Goal: Information Seeking & Learning: Learn about a topic

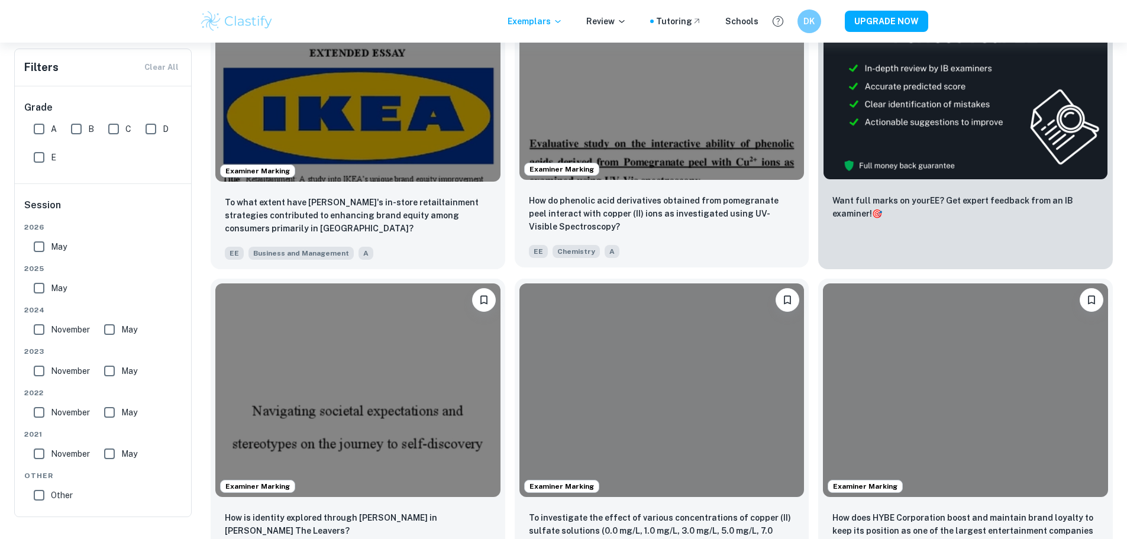
scroll to position [355, 0]
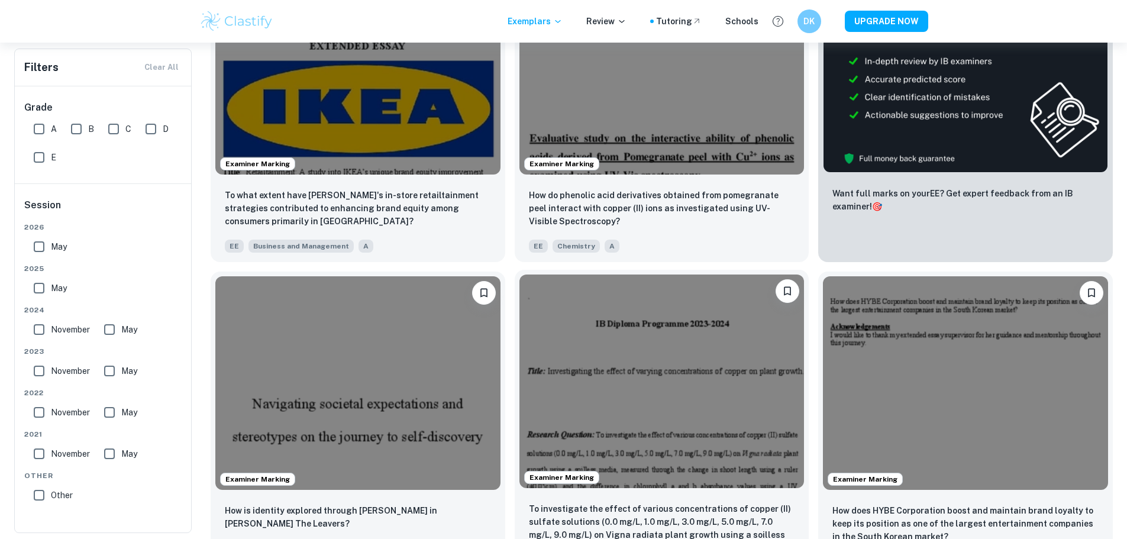
click at [520, 332] on img at bounding box center [662, 382] width 285 height 214
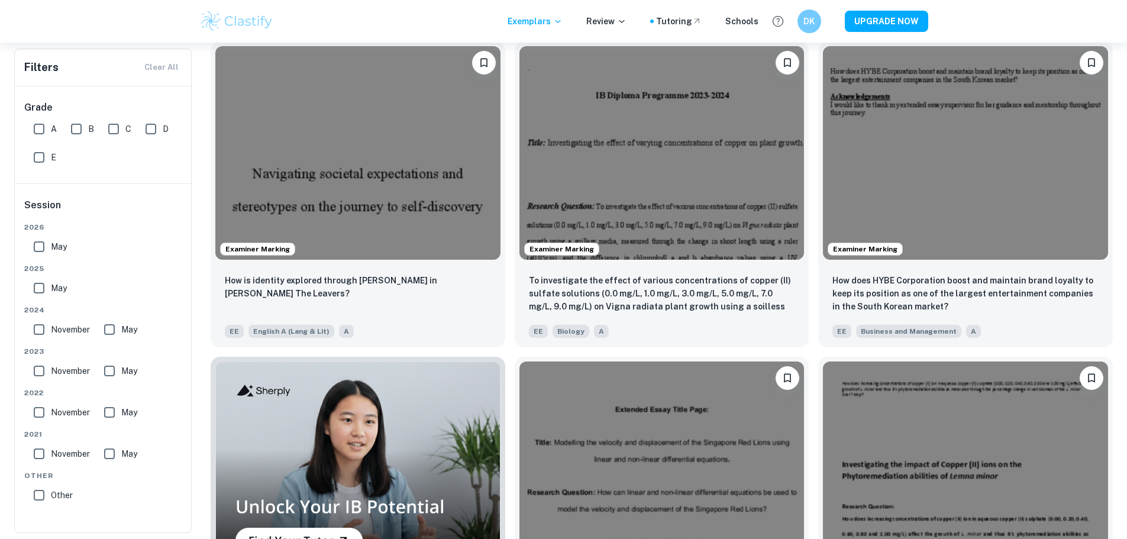
scroll to position [592, 0]
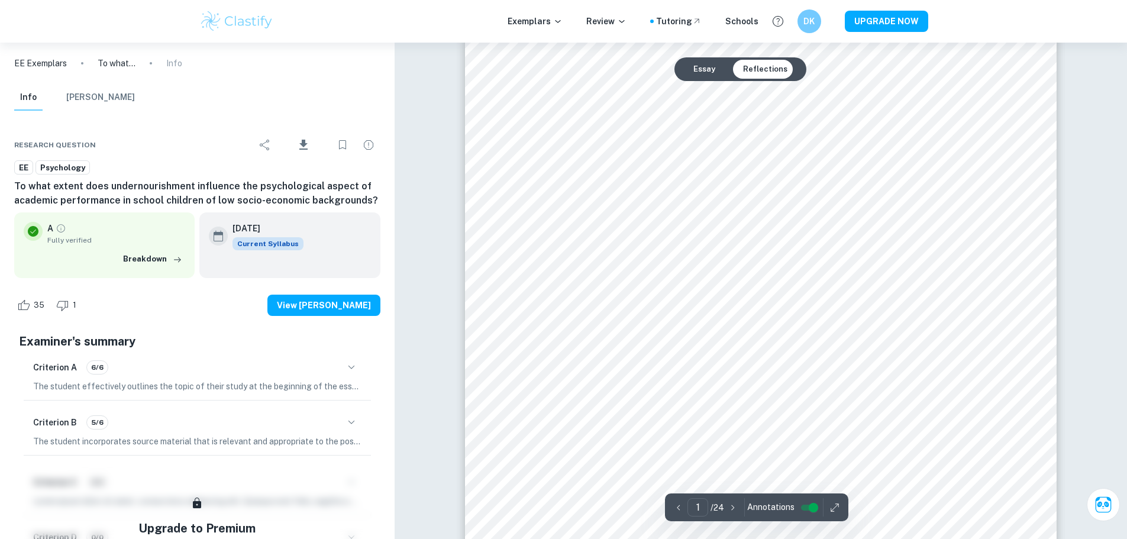
scroll to position [237, 0]
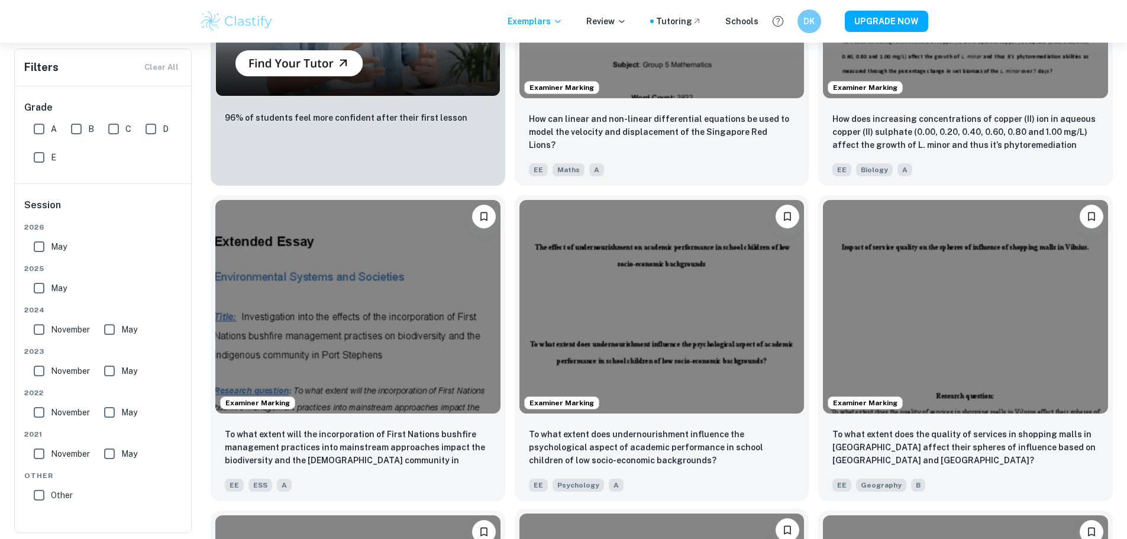
scroll to position [1065, 0]
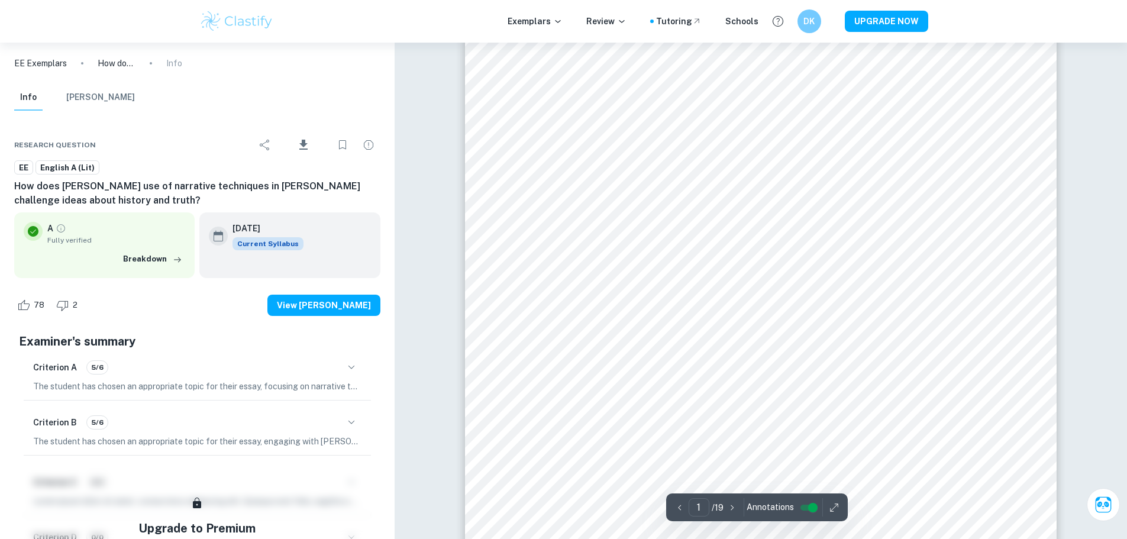
scroll to position [237, 0]
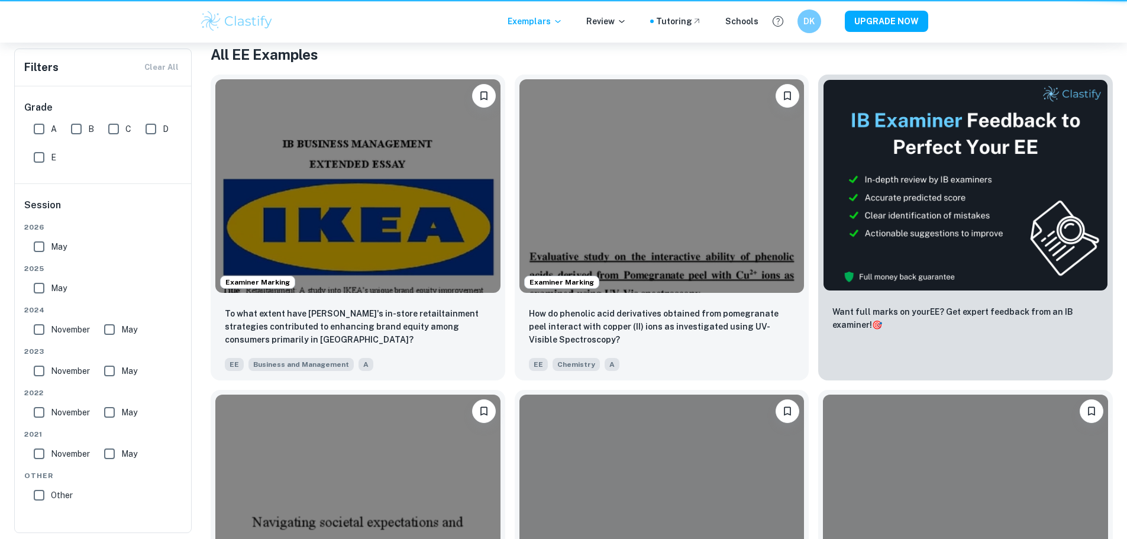
scroll to position [1065, 0]
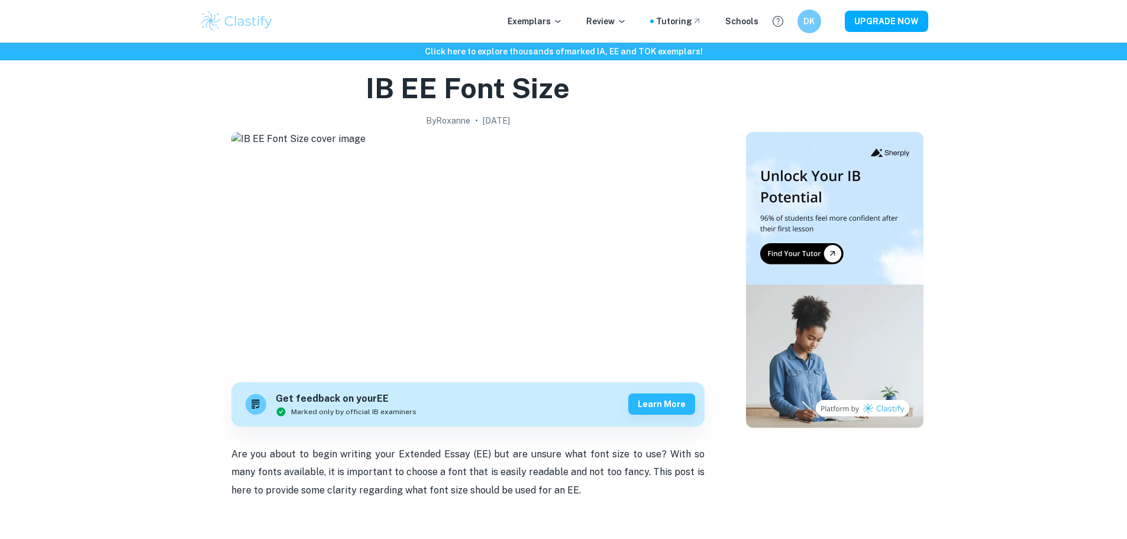
scroll to position [178, 0]
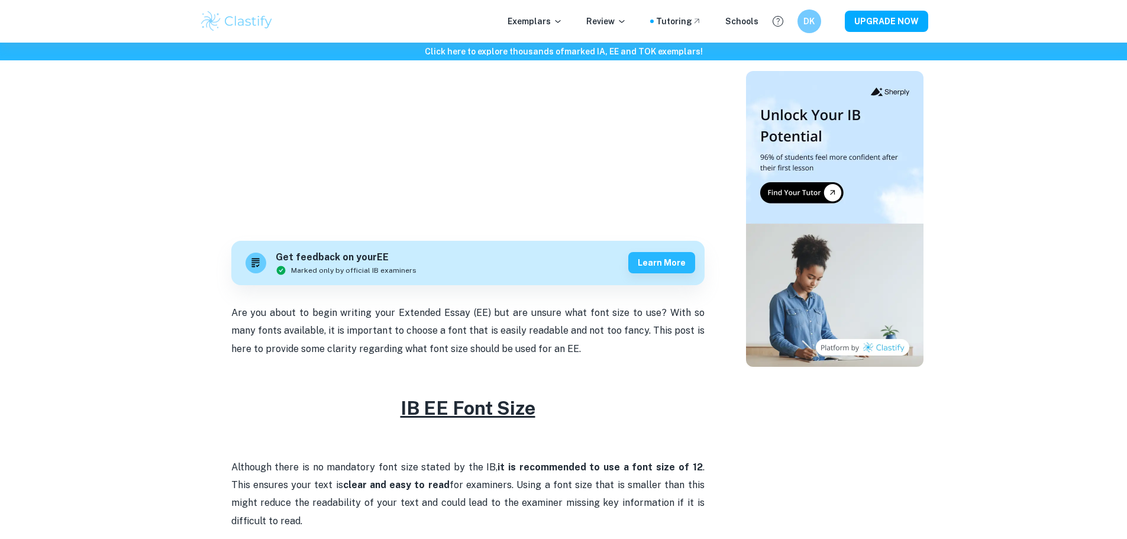
drag, startPoint x: 220, startPoint y: 305, endPoint x: 572, endPoint y: 354, distance: 355.0
click at [572, 354] on div "IB EE Font Size By [PERSON_NAME] • [DATE] Get feedback on your EE Marked only b…" at bounding box center [468, 405] width 528 height 954
click at [572, 354] on p "Are you about to begin writing your Extended Essay (EE) but are unsure what fon…" at bounding box center [467, 331] width 473 height 54
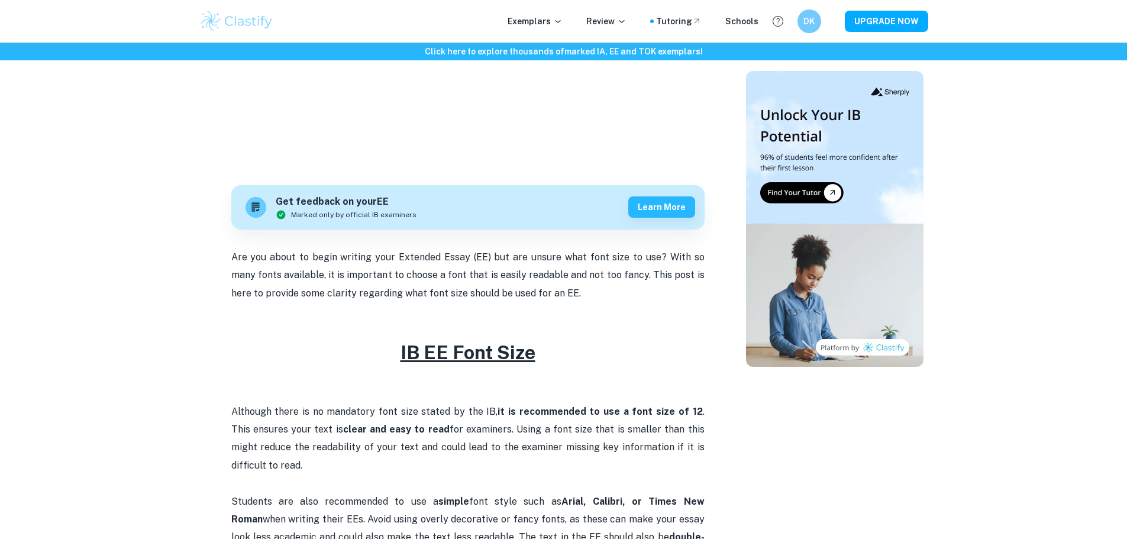
scroll to position [237, 0]
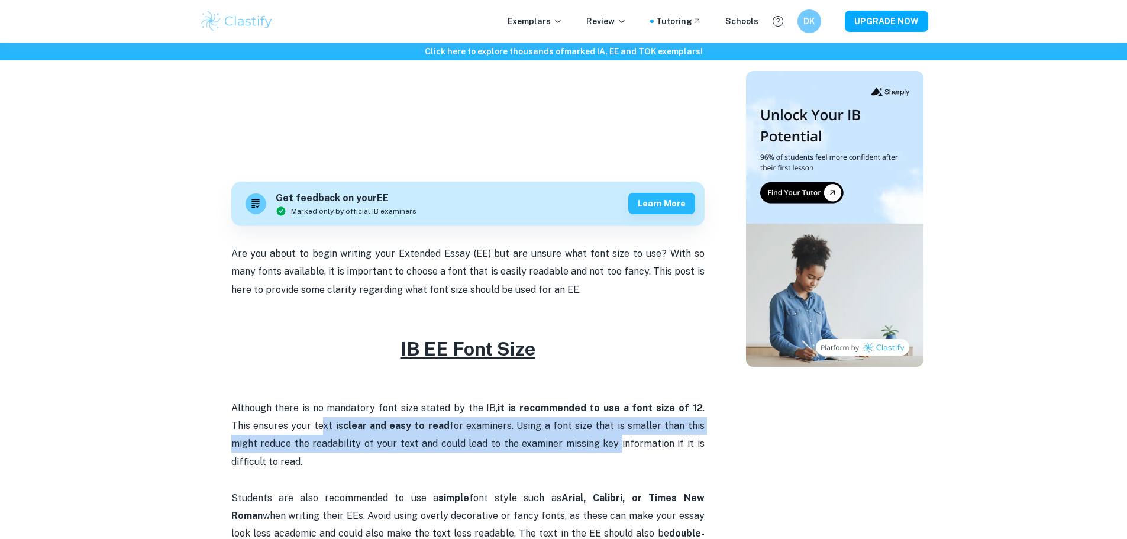
drag, startPoint x: 301, startPoint y: 427, endPoint x: 575, endPoint y: 445, distance: 274.6
click at [576, 444] on p "Although there is no mandatory font size stated by the IB, it is recommended to…" at bounding box center [467, 435] width 473 height 72
click at [575, 445] on p "Although there is no mandatory font size stated by the IB, it is recommended to…" at bounding box center [467, 435] width 473 height 72
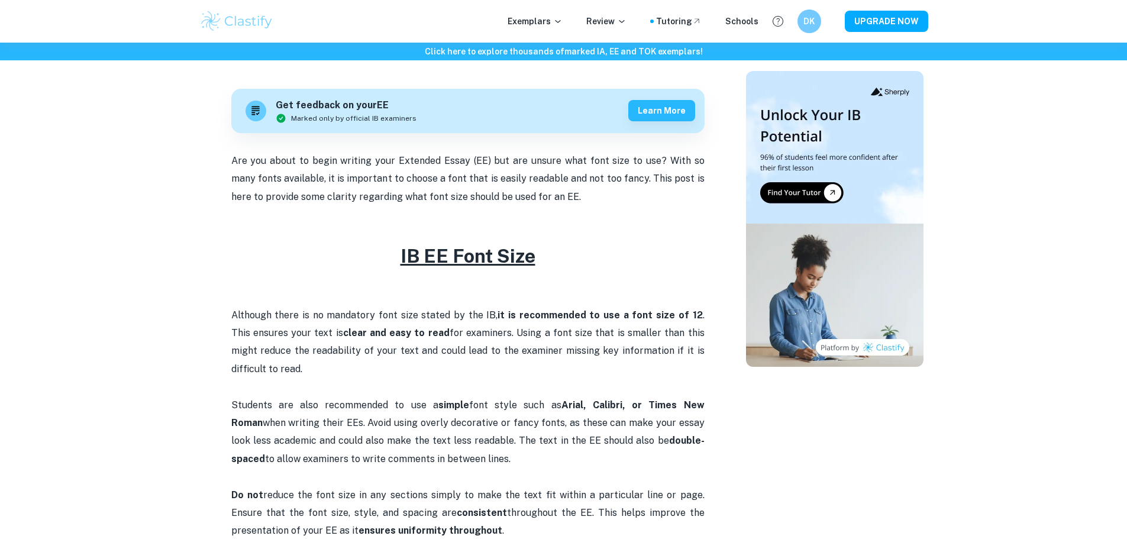
scroll to position [355, 0]
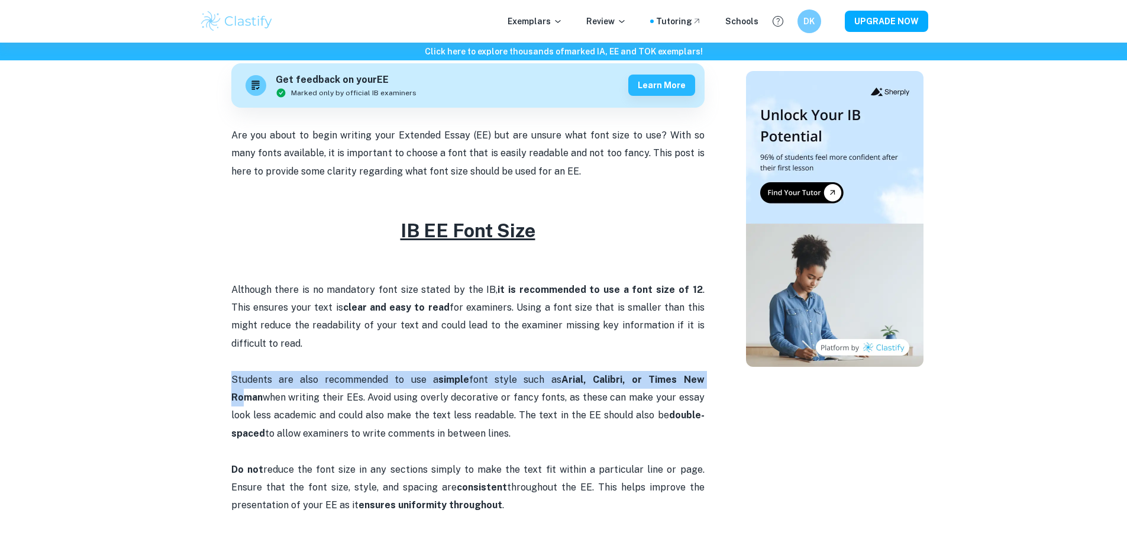
drag, startPoint x: 222, startPoint y: 378, endPoint x: 683, endPoint y: 386, distance: 460.4
click at [683, 386] on div "IB EE Font Size By [PERSON_NAME] • [DATE] Get feedback on your EE Marked only b…" at bounding box center [468, 262] width 528 height 1025
click at [683, 386] on p "Students are also recommended to use a simple font style such as Arial, Calibri…" at bounding box center [467, 407] width 473 height 72
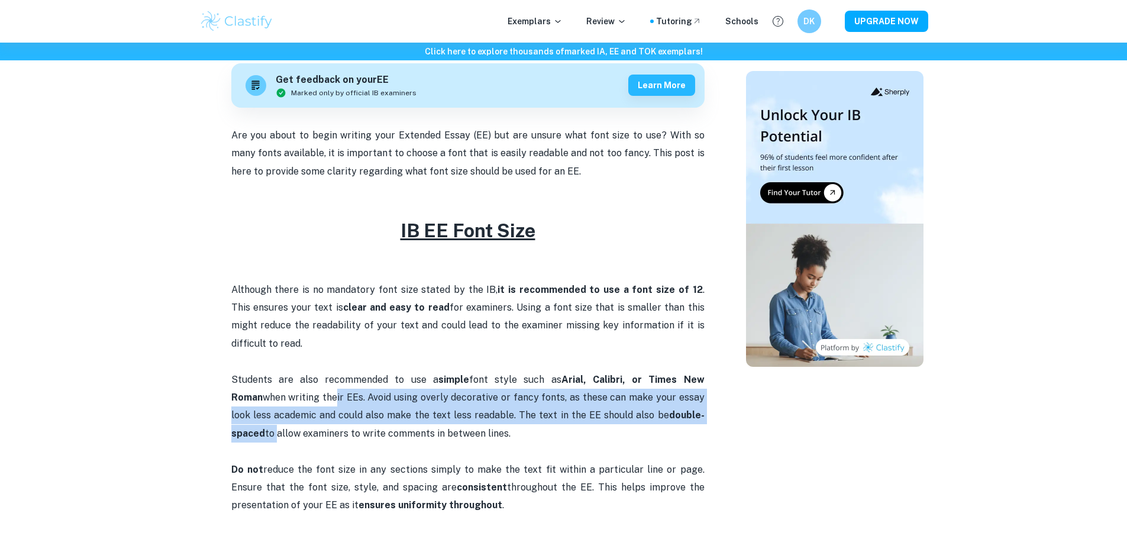
drag, startPoint x: 305, startPoint y: 396, endPoint x: 704, endPoint y: 411, distance: 398.5
click at [704, 411] on p "Students are also recommended to use a simple font style such as Arial, Calibri…" at bounding box center [467, 407] width 473 height 72
click at [507, 421] on p "Students are also recommended to use a simple font style such as Arial, Calibri…" at bounding box center [467, 407] width 473 height 72
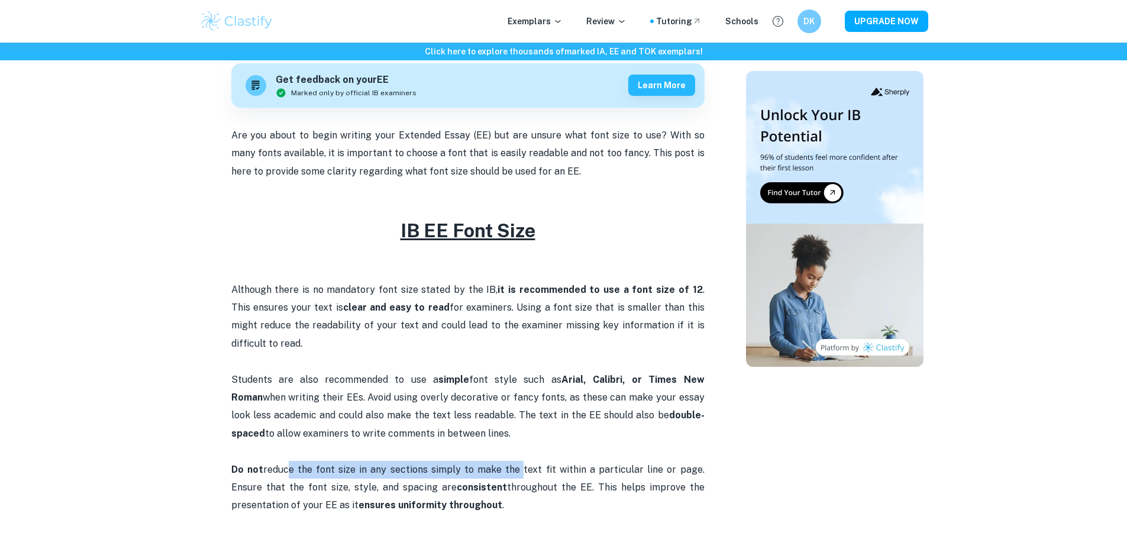
drag, startPoint x: 291, startPoint y: 467, endPoint x: 501, endPoint y: 469, distance: 210.1
click at [501, 469] on p "Do not reduce the font size in any sections simply to make the text fit within …" at bounding box center [467, 488] width 473 height 54
drag, startPoint x: 321, startPoint y: 466, endPoint x: 579, endPoint y: 475, distance: 258.2
click at [579, 475] on p "Do not reduce the font size in any sections simply to make the text fit within …" at bounding box center [467, 488] width 473 height 54
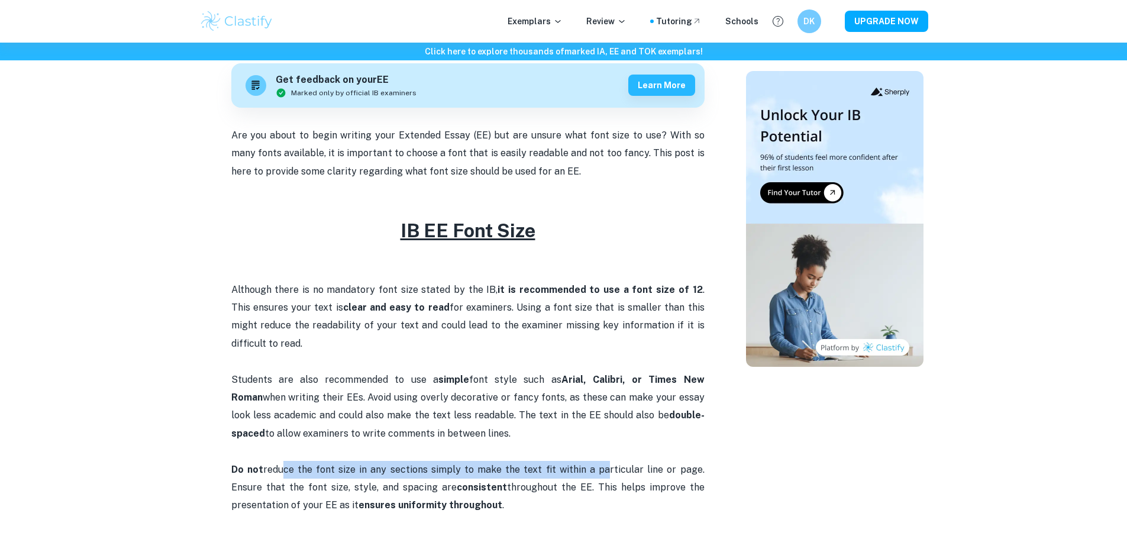
click at [579, 475] on p "Do not reduce the font size in any sections simply to make the text fit within …" at bounding box center [467, 488] width 473 height 54
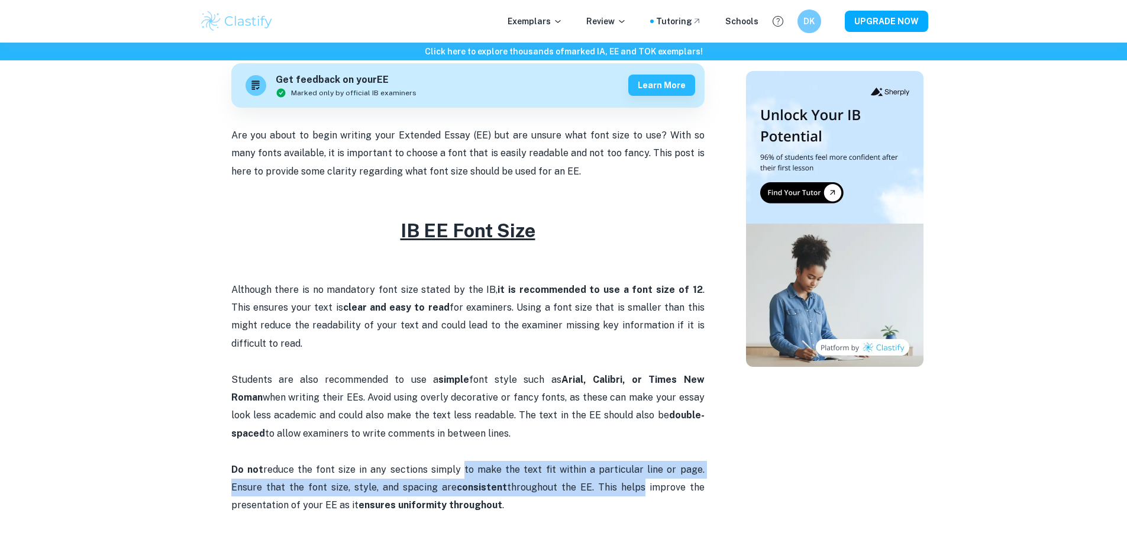
drag, startPoint x: 448, startPoint y: 471, endPoint x: 585, endPoint y: 482, distance: 137.1
click at [585, 482] on p "Do not reduce the font size in any sections simply to make the text fit within …" at bounding box center [467, 488] width 473 height 54
